Goal: Task Accomplishment & Management: Complete application form

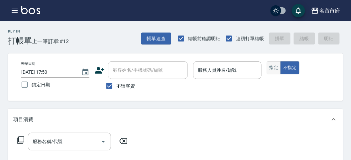
click at [273, 69] on button "指定" at bounding box center [274, 68] width 14 height 13
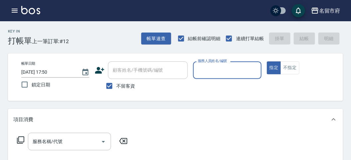
click at [231, 70] on input "服務人員姓名/編號" at bounding box center [227, 71] width 62 height 12
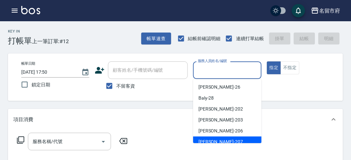
click at [209, 141] on span "[PERSON_NAME] -207" at bounding box center [221, 142] width 45 height 7
type input "[PERSON_NAME]-207"
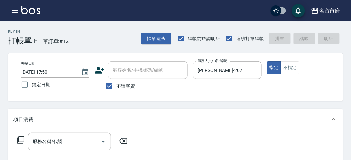
click at [19, 138] on icon at bounding box center [20, 140] width 7 height 7
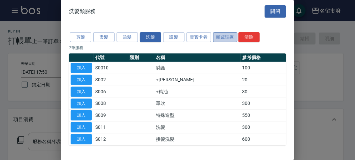
click at [220, 38] on button "頭皮理療" at bounding box center [225, 37] width 25 height 10
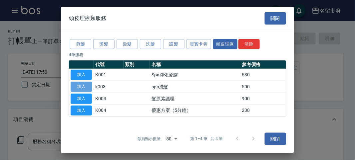
click at [89, 84] on button "加入" at bounding box center [81, 87] width 21 height 10
type input "spa洗髮(k003)"
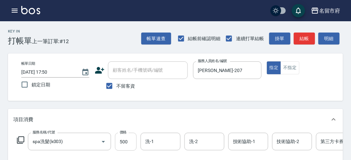
click at [130, 138] on input "500" at bounding box center [126, 142] width 22 height 18
type input "520"
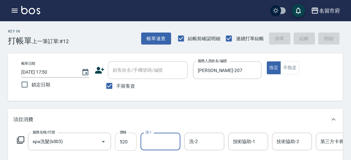
type input "[DATE] 18:52"
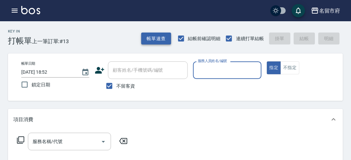
click at [149, 41] on button "帳單速查" at bounding box center [156, 39] width 30 height 12
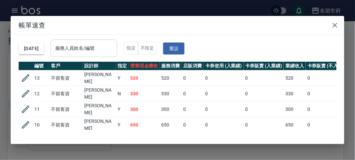
click at [114, 47] on input "服務人員姓名/編號" at bounding box center [84, 49] width 61 height 12
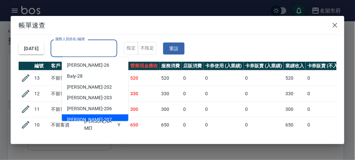
click at [106, 119] on div "[PERSON_NAME] -207" at bounding box center [95, 120] width 67 height 11
type input "[PERSON_NAME]-207"
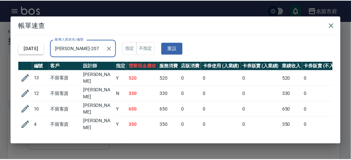
scroll to position [26, 0]
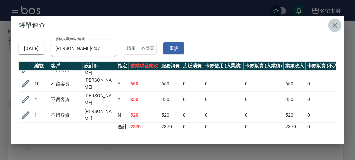
click at [336, 23] on icon "button" at bounding box center [335, 25] width 8 height 8
